Goal: Task Accomplishment & Management: Manage account settings

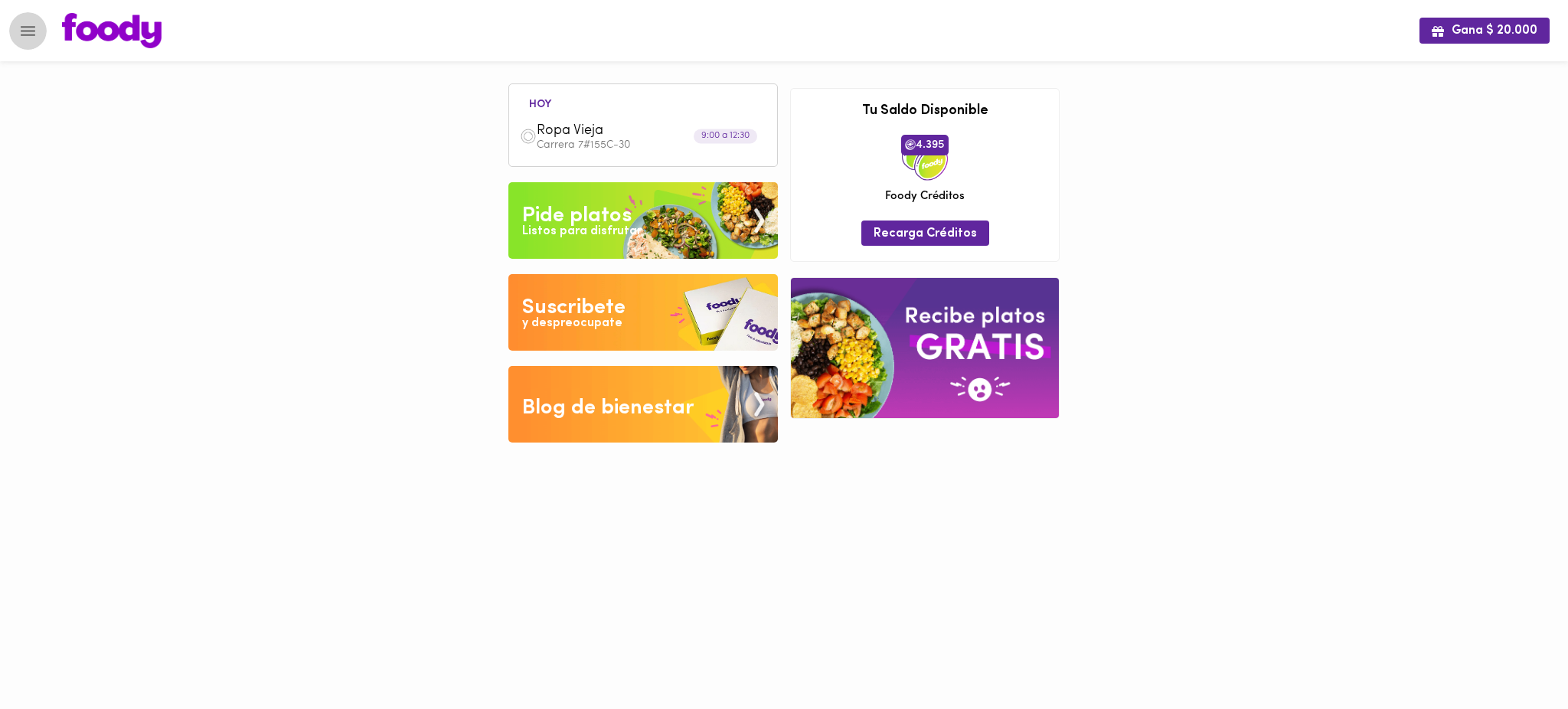
click at [27, 23] on icon "Menu" at bounding box center [28, 31] width 19 height 19
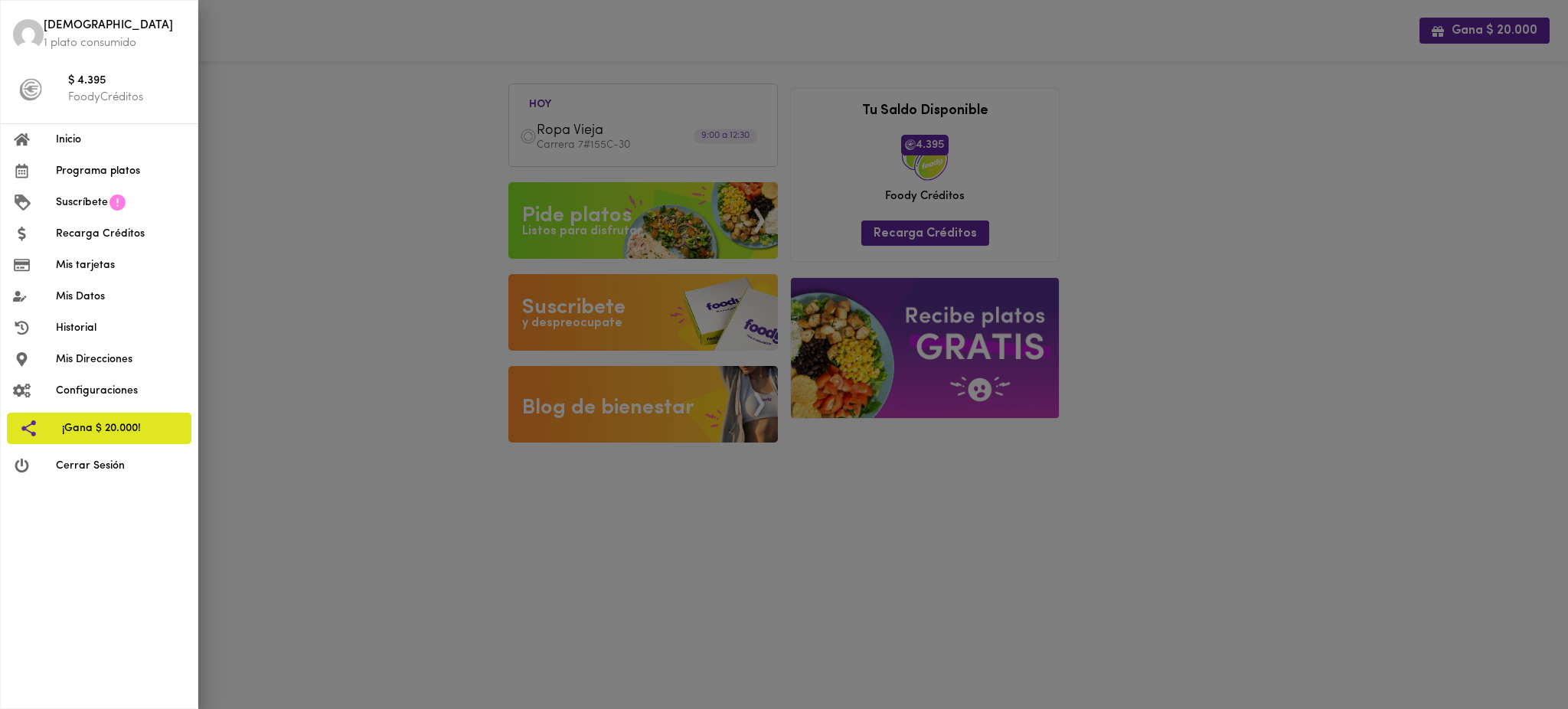
click at [118, 268] on span "Mis tarjetas" at bounding box center [120, 265] width 129 height 16
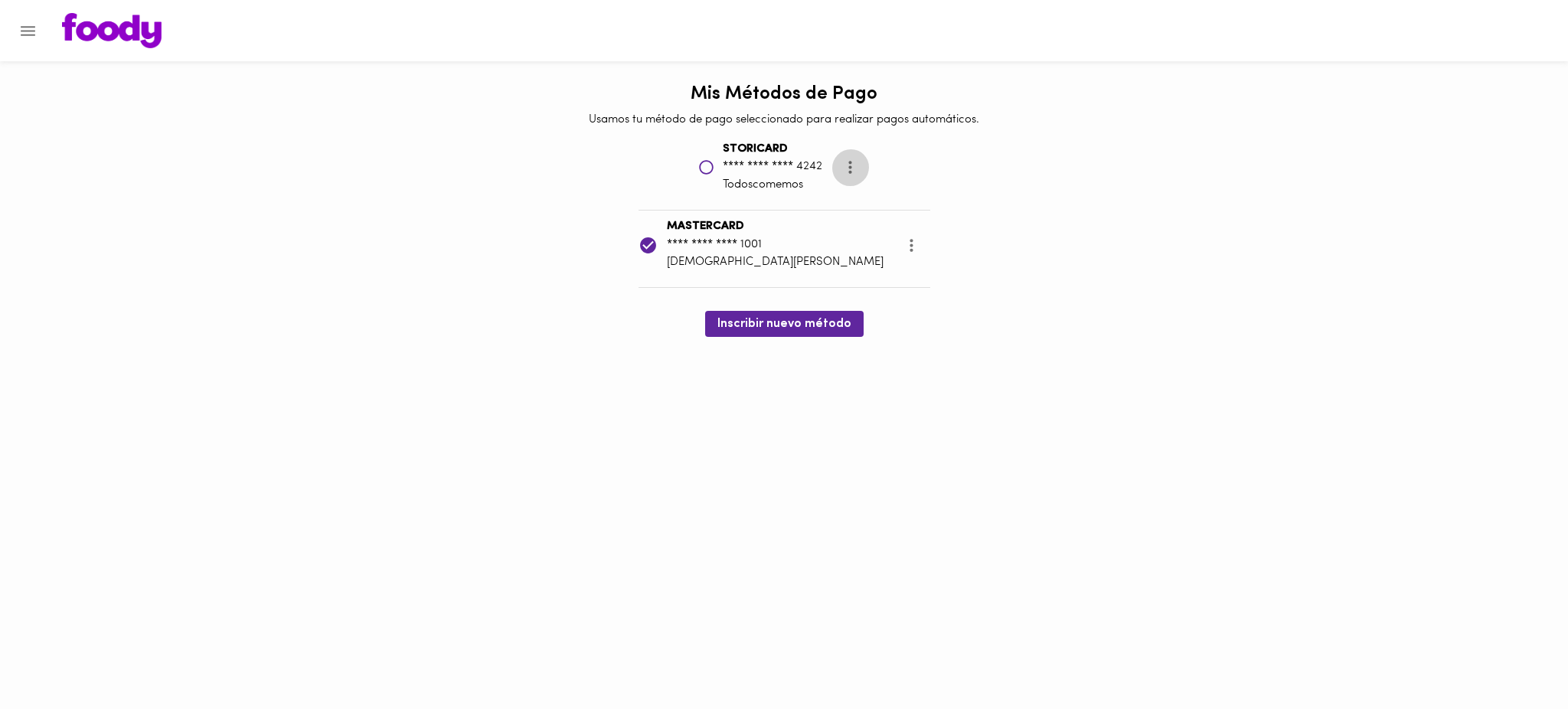
click at [851, 167] on icon "more" at bounding box center [850, 168] width 3 height 13
click at [1038, 173] on div at bounding box center [784, 354] width 1568 height 709
click at [1079, 244] on div "Mis Métodos de Pago Usamos tu método de pago seleccionado para realizar pagos a…" at bounding box center [784, 207] width 1568 height 260
click at [25, 31] on icon "Menu" at bounding box center [28, 31] width 19 height 19
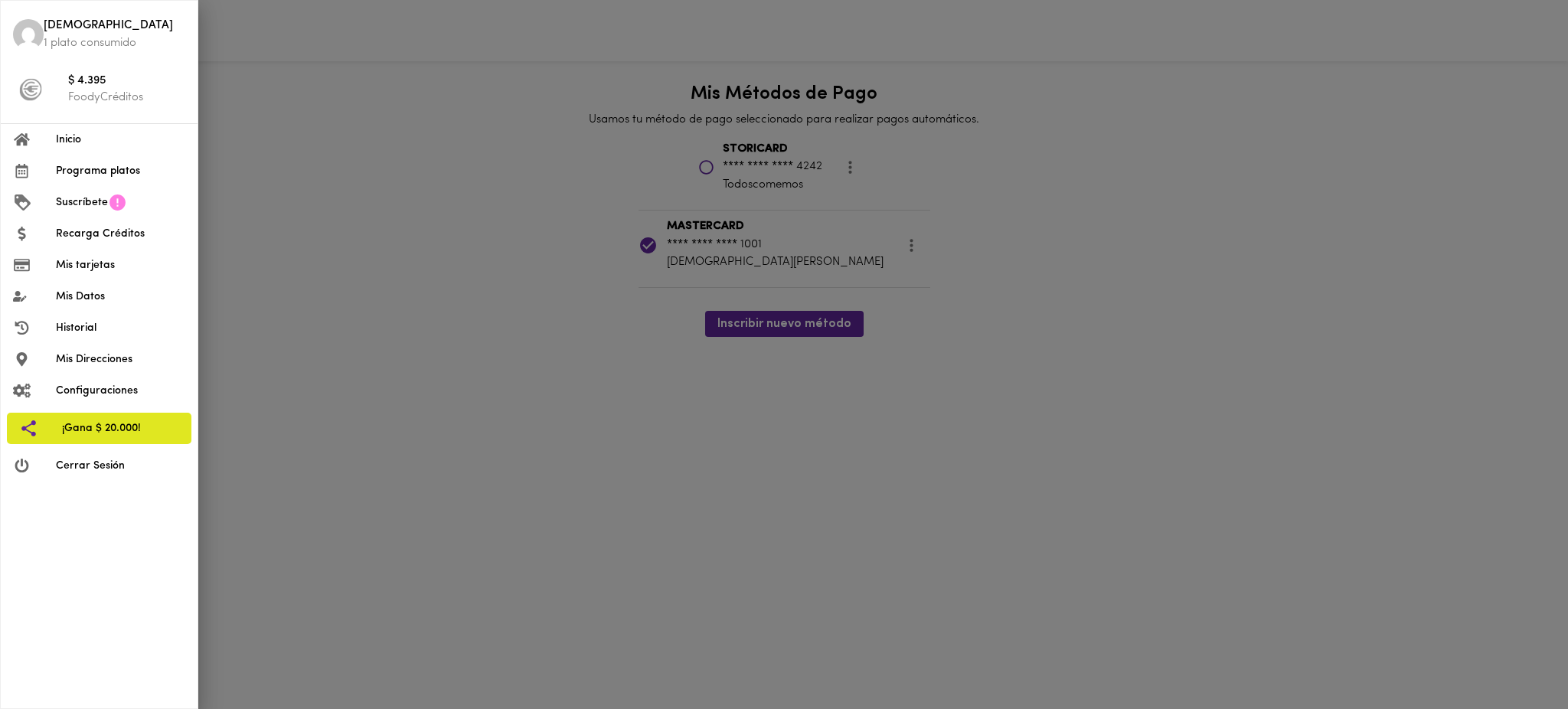
click at [107, 471] on span "Cerrar Sesión" at bounding box center [120, 466] width 129 height 16
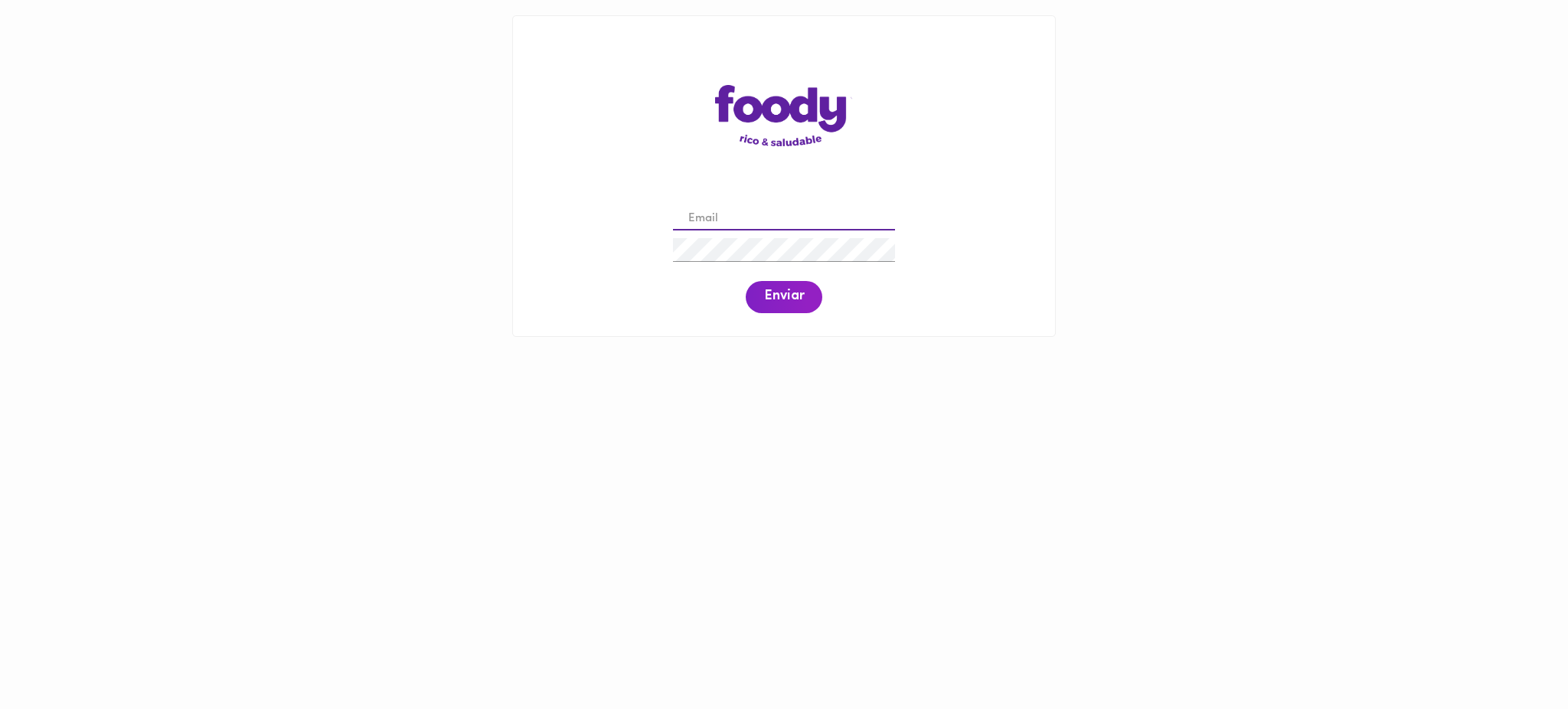
click at [767, 217] on input "email" at bounding box center [784, 219] width 222 height 24
paste input "[PERSON_NAME][EMAIL_ADDRESS][PERSON_NAME][DOMAIN_NAME]"
type input "juan.pinto@todoscomemos.com"
click at [775, 304] on span "Enviar" at bounding box center [784, 297] width 40 height 17
